Goal: Task Accomplishment & Management: Manage account settings

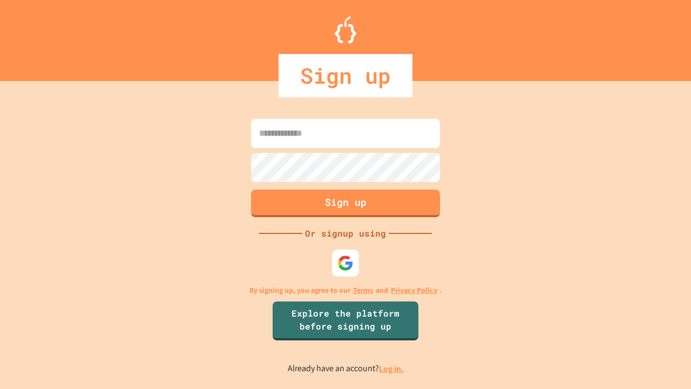
click at [392, 368] on link "Log in." at bounding box center [391, 368] width 25 height 11
